Goal: Register for event/course

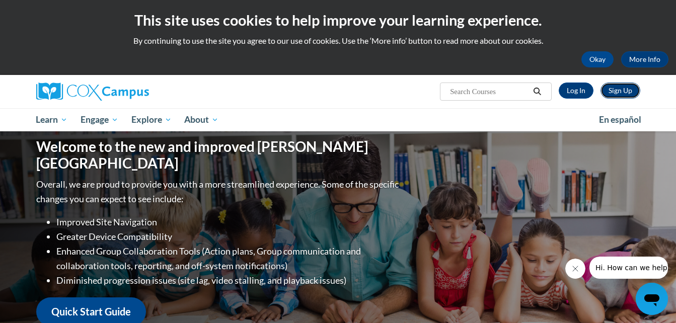
click at [616, 92] on link "Sign Up" at bounding box center [620, 91] width 40 height 16
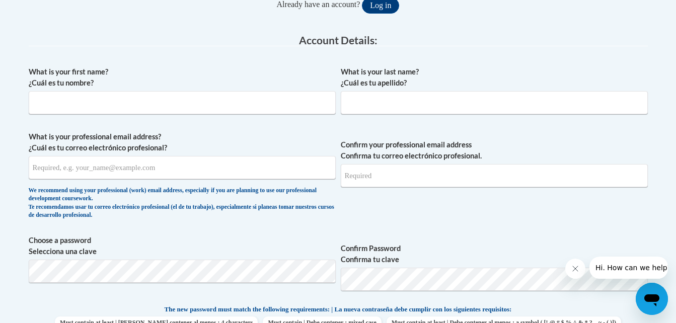
scroll to position [243, 0]
click at [79, 104] on input "What is your first name? ¿Cuál es tu nombre?" at bounding box center [182, 102] width 307 height 23
type input "Jenna"
click at [366, 99] on input "What is your last name? ¿Cuál es tu apellido?" at bounding box center [494, 102] width 307 height 23
type input "Siegler"
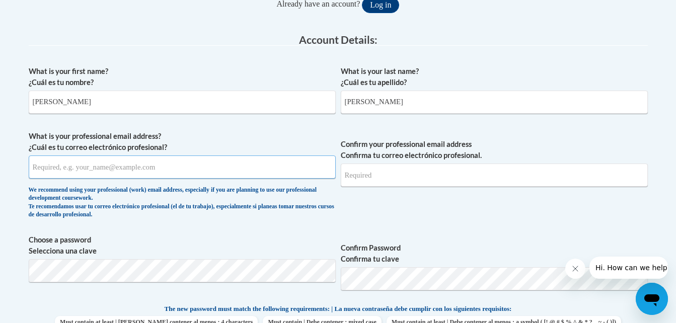
click at [73, 166] on input "What is your professional email address? ¿Cuál es tu correo electrónico profesi…" at bounding box center [182, 166] width 307 height 23
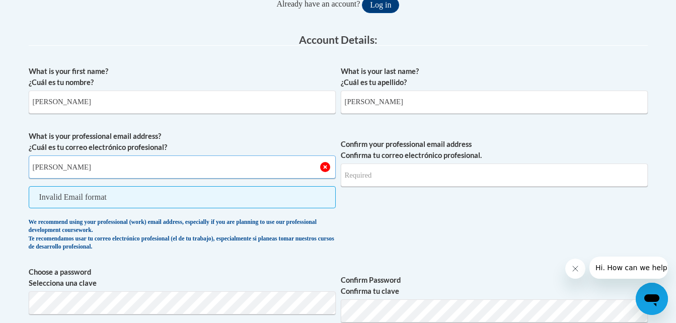
type input "jenna.siegler@traverschool.org"
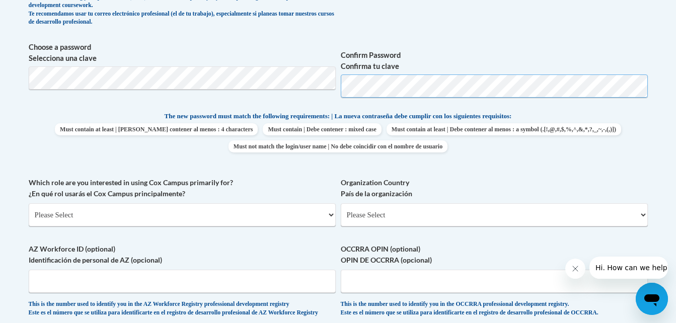
scroll to position [452, 0]
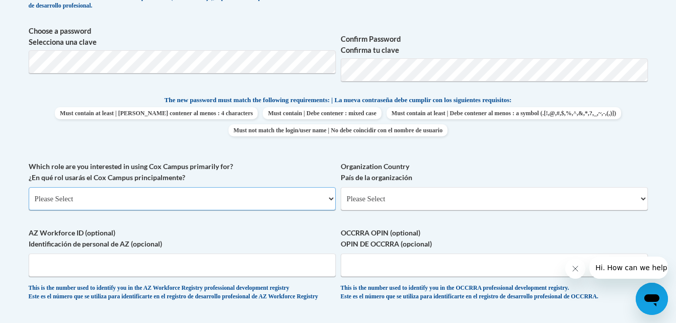
click at [203, 193] on select "Please Select College/University | Colegio/Universidad Community/Nonprofit Part…" at bounding box center [182, 198] width 307 height 23
select select "fbf2d438-af2f-41f8-98f1-81c410e29de3"
click at [29, 187] on select "Please Select College/University | Colegio/Universidad Community/Nonprofit Part…" at bounding box center [182, 198] width 307 height 23
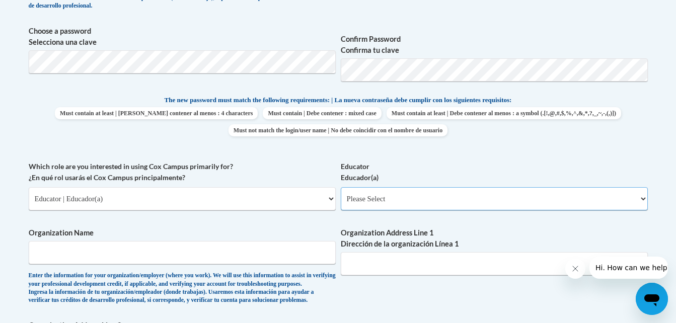
click at [414, 198] on select "Please Select Early Learning/Daycare Teacher/Family Home Care Provider | Maestr…" at bounding box center [494, 198] width 307 height 23
select select "8e40623d-54d0-45cd-9f92-5df65cd3f8cf"
click at [341, 187] on select "Please Select Early Learning/Daycare Teacher/Family Home Care Provider | Maestr…" at bounding box center [494, 198] width 307 height 23
click at [206, 254] on input "Organization Name" at bounding box center [182, 252] width 307 height 23
type input "Traver School"
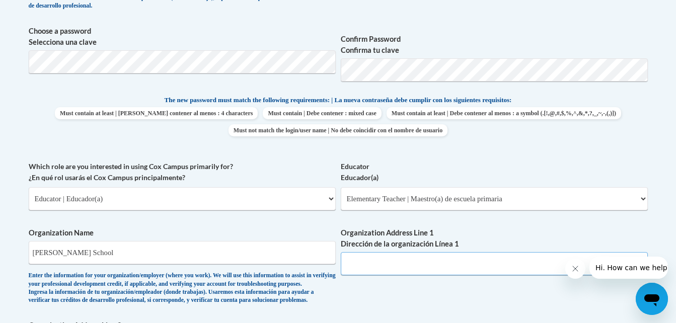
click at [425, 269] on input "Organization Address Line 1 Dirección de la organización Línea 1" at bounding box center [494, 263] width 307 height 23
paste input "https://www.bing.com/maps?&mepi=127~~Unknown~Address_Link&ty=18&q=Traver%20Scho…"
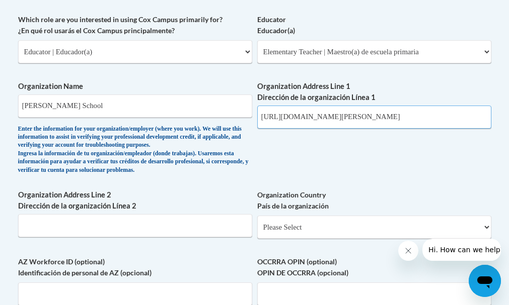
scroll to position [612, 0]
click at [474, 129] on input "ink&ty=18&q=Traver%20School&ss=ypid.YN941x189876788&ppois=42.54339599609375_-88…" at bounding box center [374, 117] width 234 height 23
drag, startPoint x: 474, startPoint y: 139, endPoint x: 471, endPoint y: 128, distance: 11.5
drag, startPoint x: 471, startPoint y: 128, endPoint x: 457, endPoint y: 135, distance: 16.2
click at [457, 129] on input "ois=42.54339599609375_-88.47216033935547_Traver%20School_YN941x189876788~&cp=42…" at bounding box center [374, 117] width 234 height 23
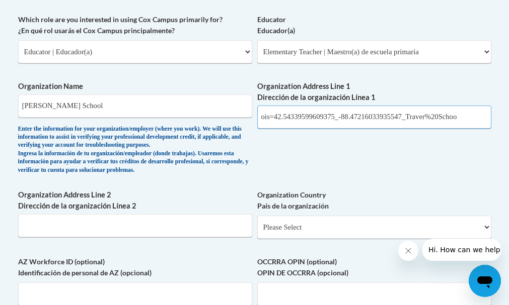
scroll to position [0, 0]
type input "o"
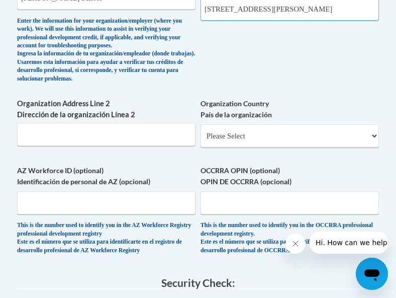
scroll to position [793, 0]
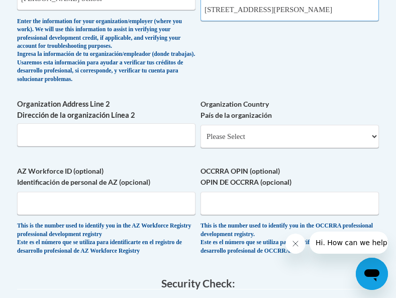
type input "w3490 Linton Rd, Lake Geneva WI 53147"
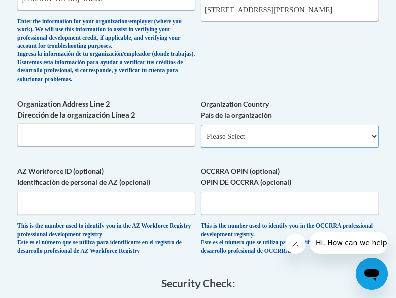
click at [230, 148] on select "Please Select United States | Estados Unidos Outside of the United States | Fue…" at bounding box center [290, 136] width 179 height 23
select select "ad49bcad-a171-4b2e-b99c-48b446064914"
click at [201, 148] on select "Please Select United States | Estados Unidos Outside of the United States | Fue…" at bounding box center [290, 136] width 179 height 23
select select
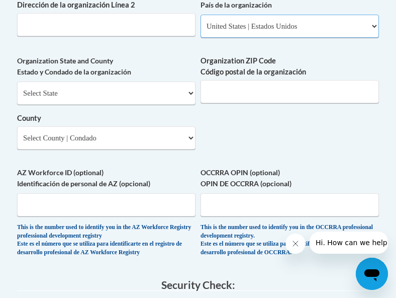
scroll to position [903, 0]
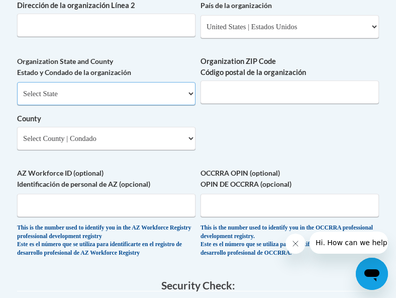
click at [153, 105] on select "Select State Alabama Alaska Arizona Arkansas California Colorado Connecticut De…" at bounding box center [106, 93] width 179 height 23
select select "Wisconsin"
click at [17, 105] on select "Select State Alabama Alaska Arizona Arkansas California Colorado Connecticut De…" at bounding box center [106, 93] width 179 height 23
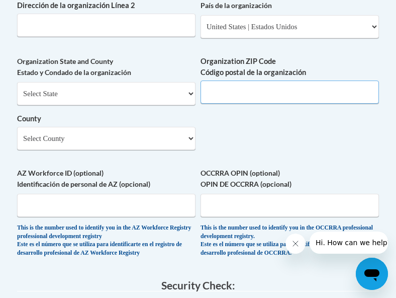
click at [239, 104] on input "Organization ZIP Code Código postal de la organización" at bounding box center [290, 91] width 179 height 23
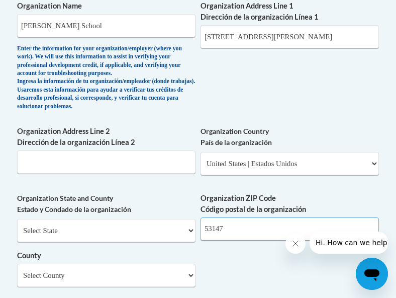
scroll to position [766, 0]
type input "53147"
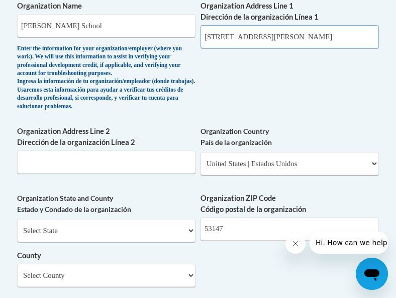
click at [352, 47] on input "w3490 Linton Rd, Lake Geneva WI 53147" at bounding box center [290, 36] width 179 height 23
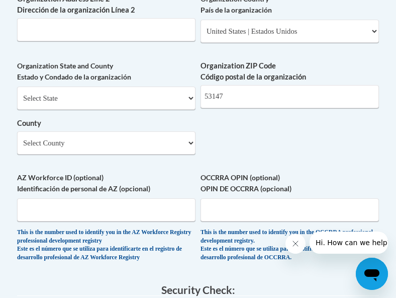
scroll to position [902, 0]
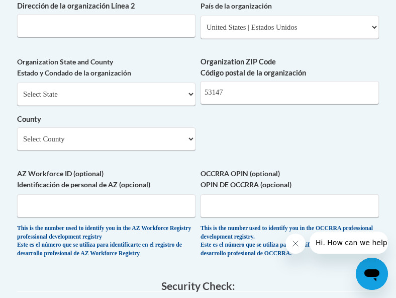
type input "w3490 Linton Road"
click at [145, 150] on select "Select County Adams Ashland Barron Bayfield Brown Buffalo Burnett Calumet Chipp…" at bounding box center [106, 138] width 179 height 23
select select "Walworth"
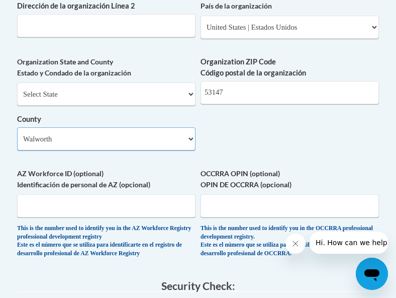
click at [17, 150] on select "Select County Adams Ashland Barron Bayfield Brown Buffalo Burnett Calumet Chipp…" at bounding box center [106, 138] width 179 height 23
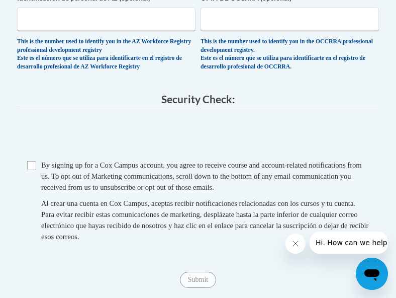
scroll to position [1097, 0]
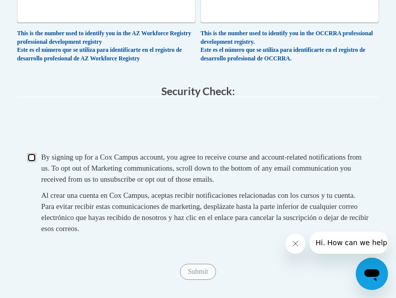
click at [34, 162] on input "Checkbox" at bounding box center [31, 157] width 9 height 9
checkbox input "true"
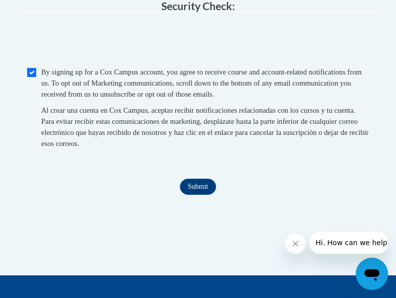
scroll to position [1201, 0]
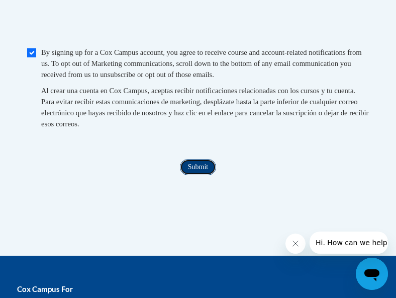
click at [205, 175] on input "Submit" at bounding box center [198, 167] width 36 height 16
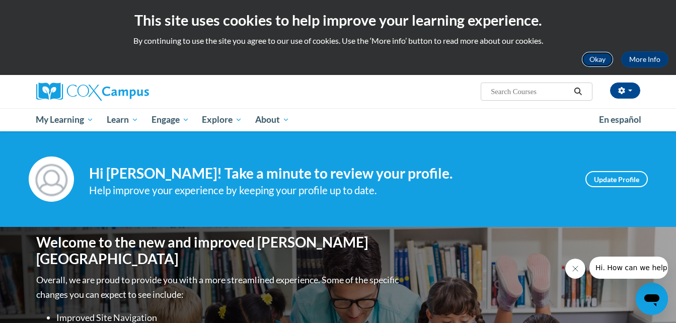
click at [396, 61] on button "Okay" at bounding box center [597, 59] width 32 height 16
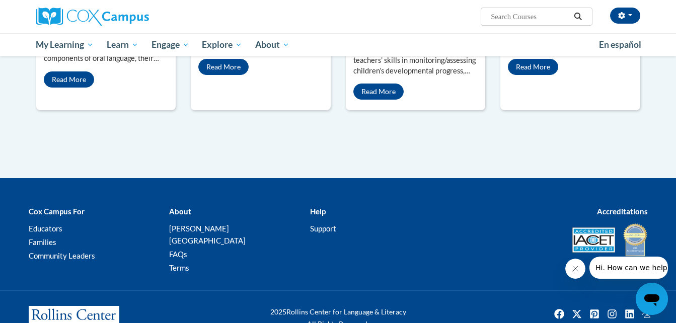
scroll to position [986, 0]
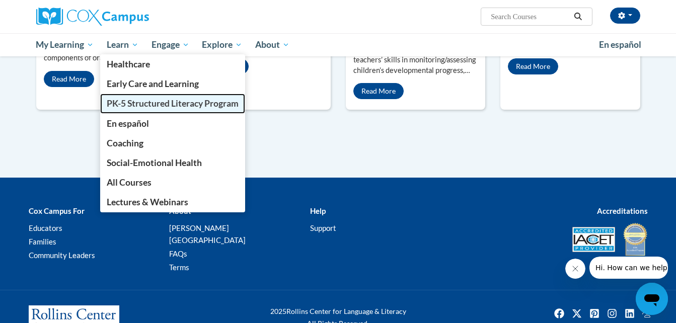
click at [139, 105] on span "PK-5 Structured Literacy Program" at bounding box center [173, 103] width 132 height 11
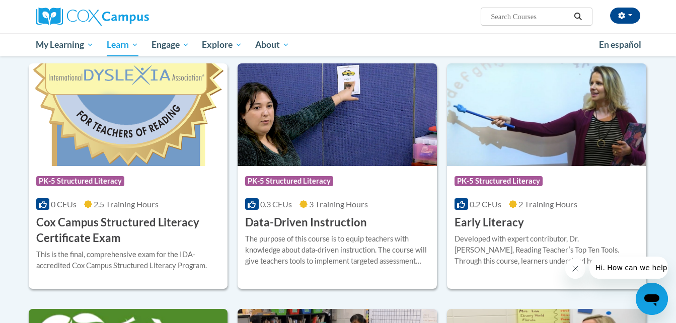
scroll to position [321, 0]
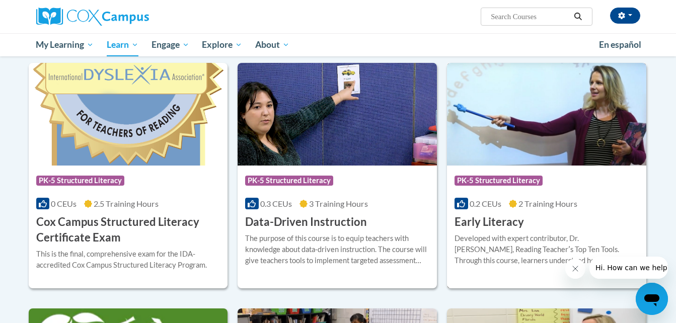
click at [504, 154] on img at bounding box center [546, 114] width 199 height 103
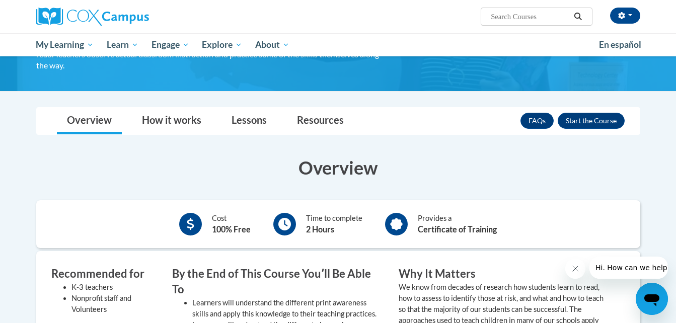
scroll to position [119, 0]
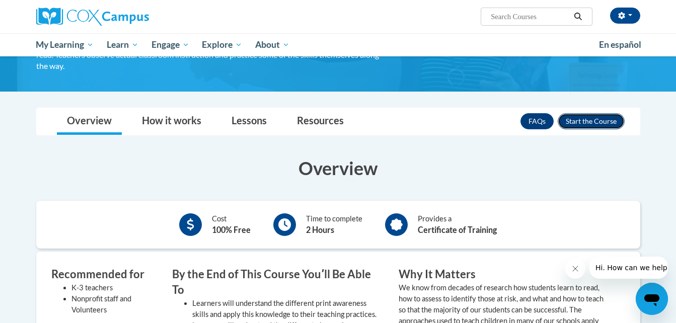
click at [596, 119] on button "Enroll" at bounding box center [590, 121] width 67 height 16
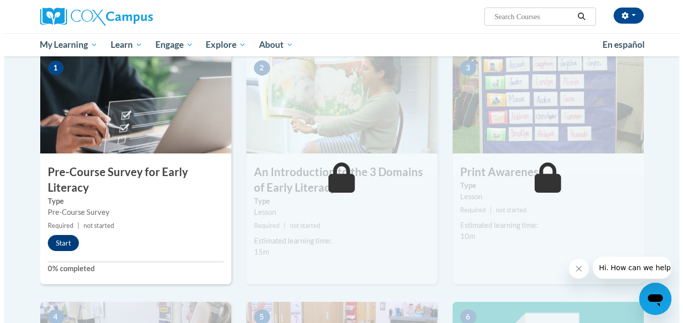
scroll to position [209, 0]
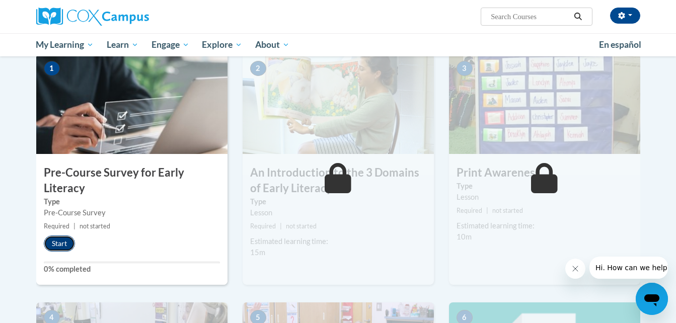
click at [63, 243] on button "Start" at bounding box center [59, 243] width 31 height 16
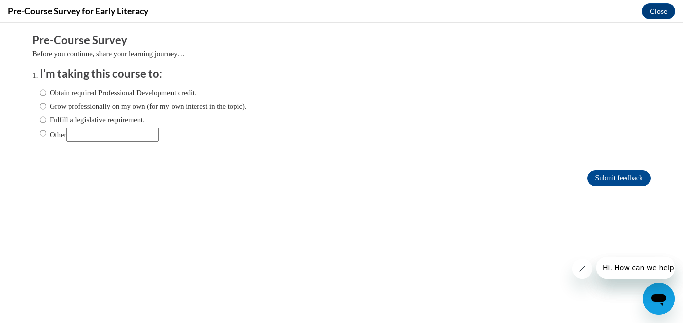
scroll to position [0, 0]
click at [40, 93] on input "Obtain required Professional Development credit." at bounding box center [43, 92] width 7 height 11
radio input "true"
click at [588, 179] on input "Submit feedback" at bounding box center [619, 178] width 63 height 16
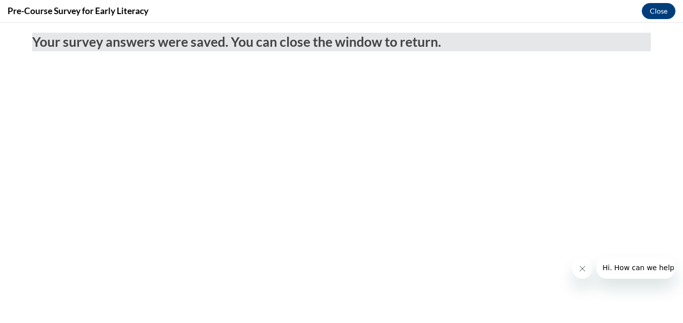
click at [583, 267] on icon "Close message from company" at bounding box center [582, 269] width 8 height 8
click at [659, 11] on button "Close" at bounding box center [659, 11] width 34 height 16
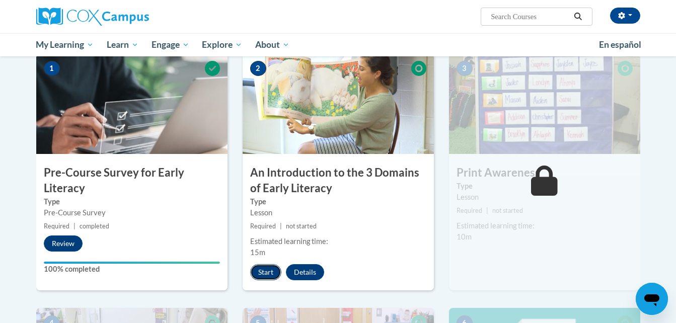
click at [265, 268] on button "Start" at bounding box center [265, 272] width 31 height 16
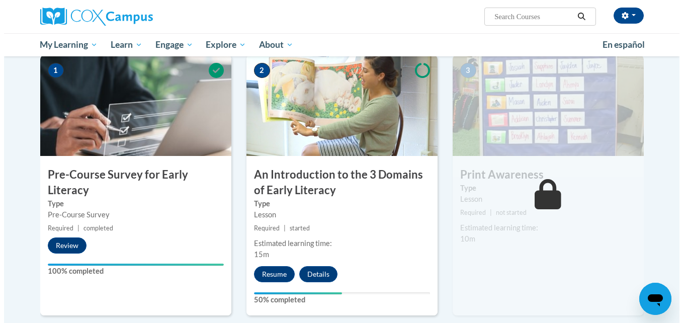
scroll to position [225, 0]
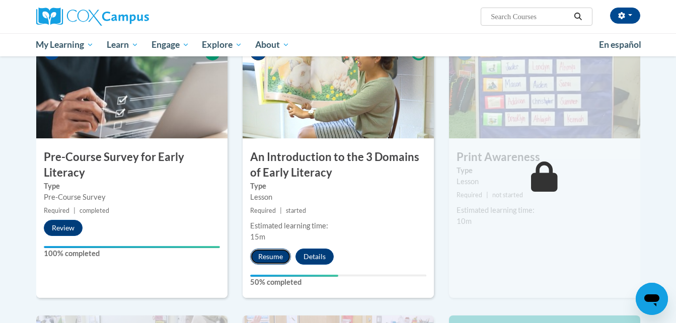
click at [271, 259] on button "Resume" at bounding box center [270, 257] width 41 height 16
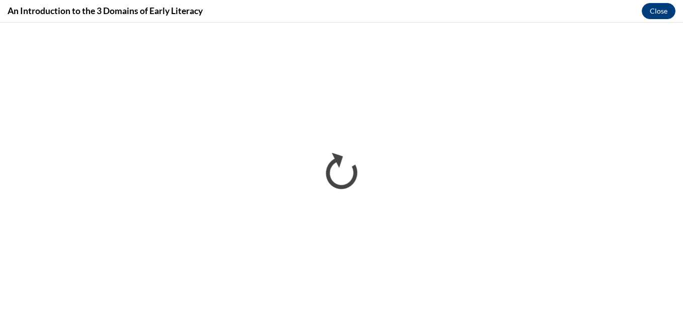
scroll to position [0, 0]
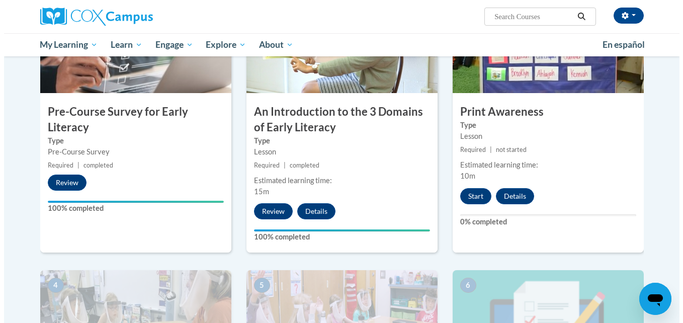
scroll to position [267, 0]
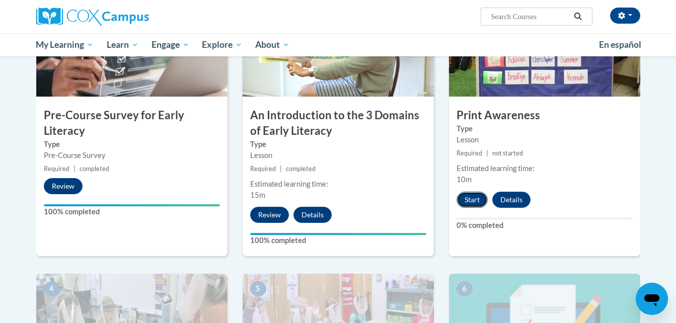
click at [467, 203] on button "Start" at bounding box center [471, 200] width 31 height 16
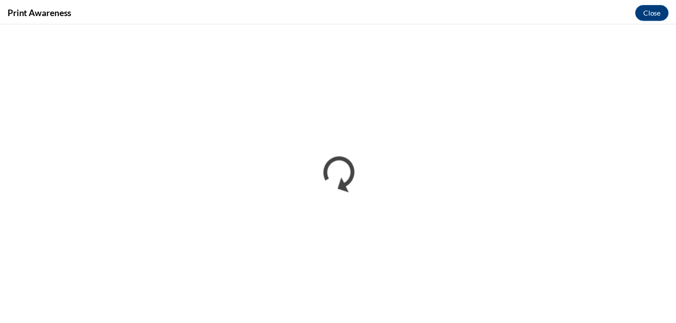
scroll to position [0, 0]
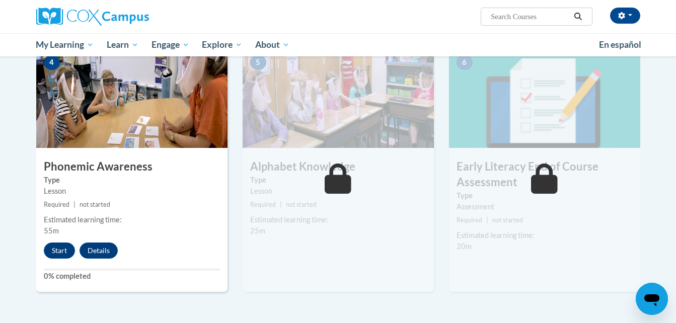
scroll to position [494, 0]
